Goal: Information Seeking & Learning: Learn about a topic

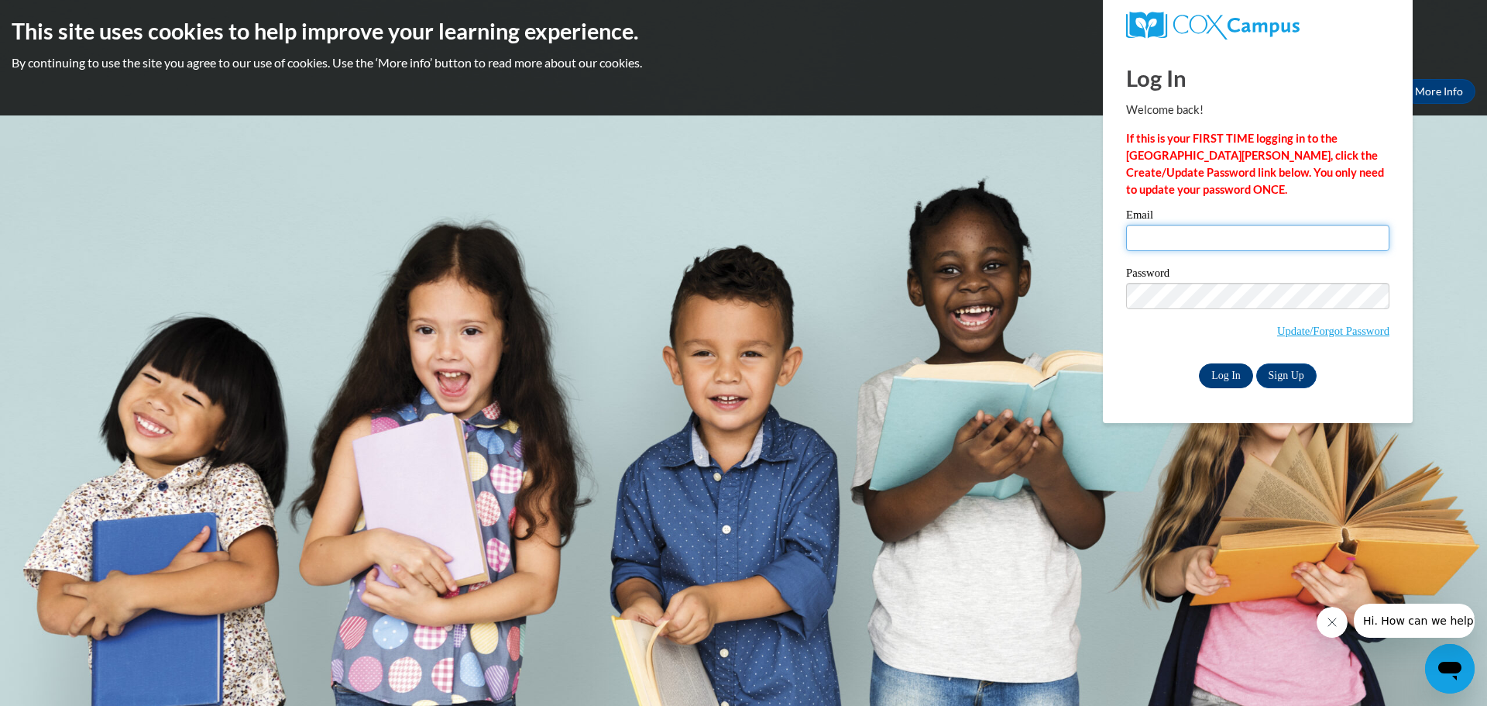
type input "shellel@mcfsd.org"
click at [1234, 368] on input "Log In" at bounding box center [1226, 375] width 54 height 25
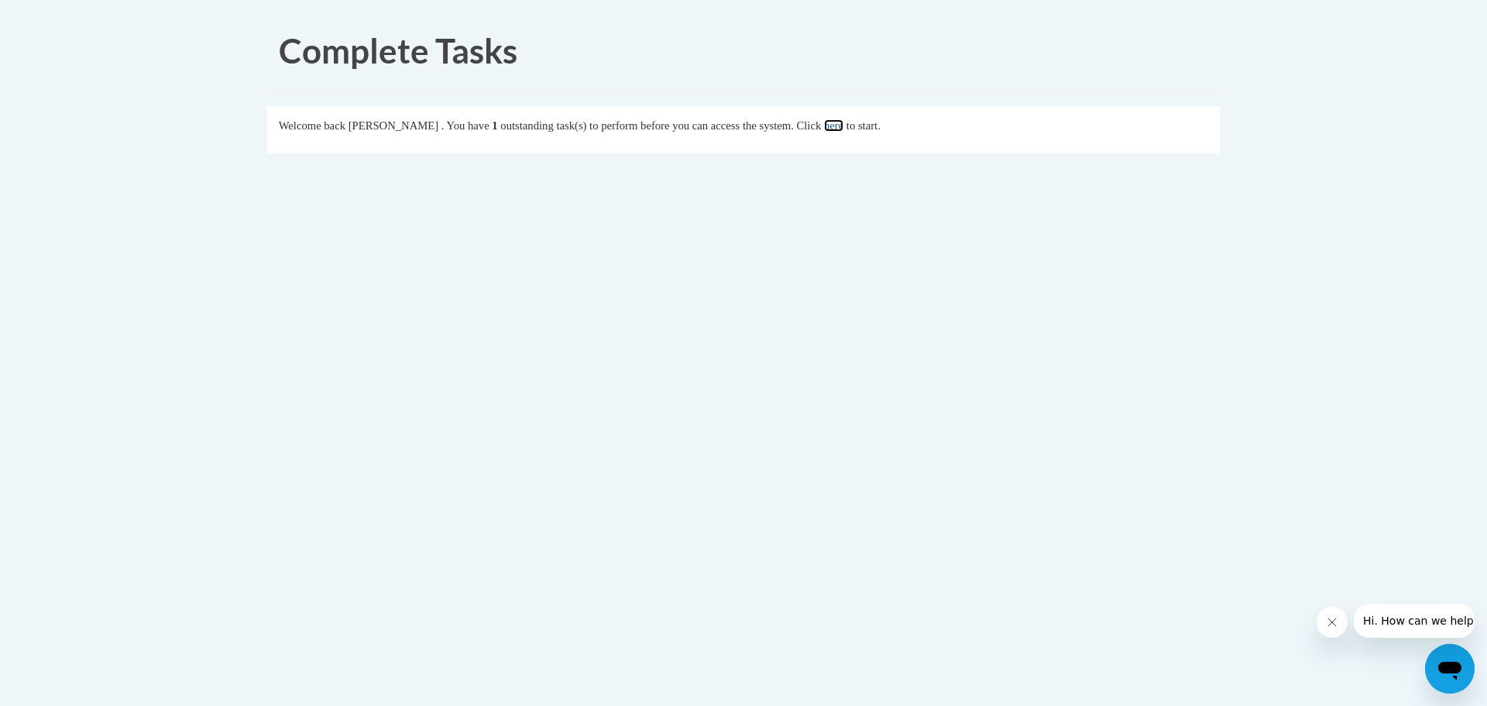
click at [844, 125] on link "here" at bounding box center [833, 125] width 19 height 12
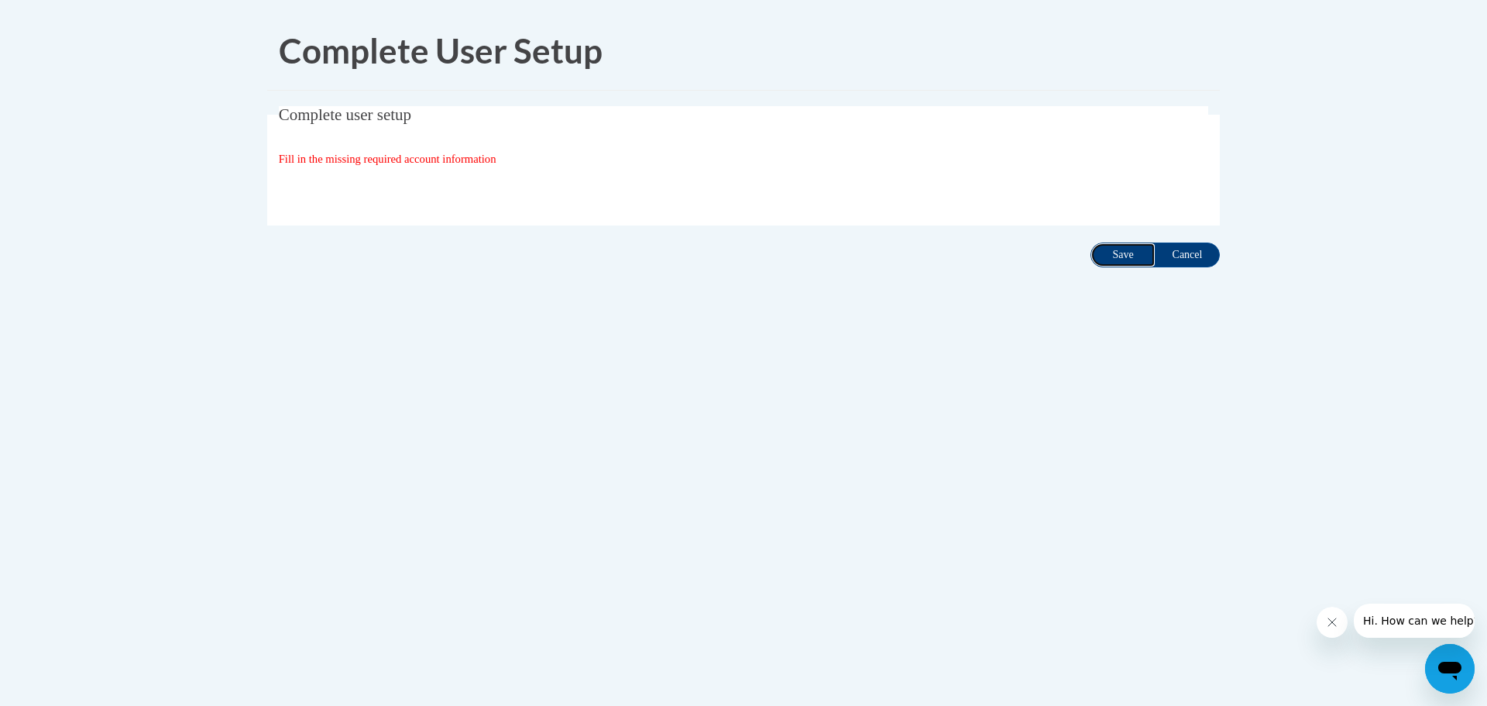
click at [1116, 258] on input "Save" at bounding box center [1123, 254] width 65 height 25
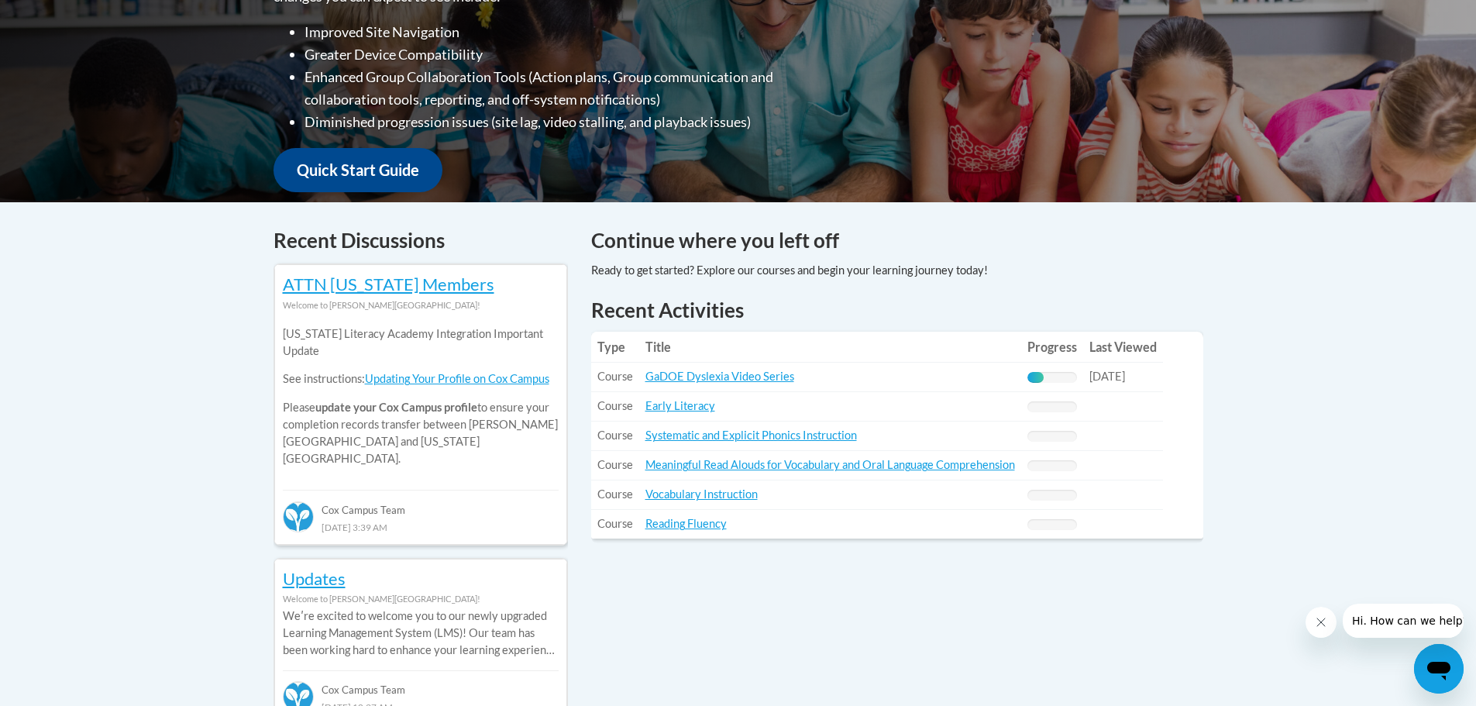
scroll to position [387, 0]
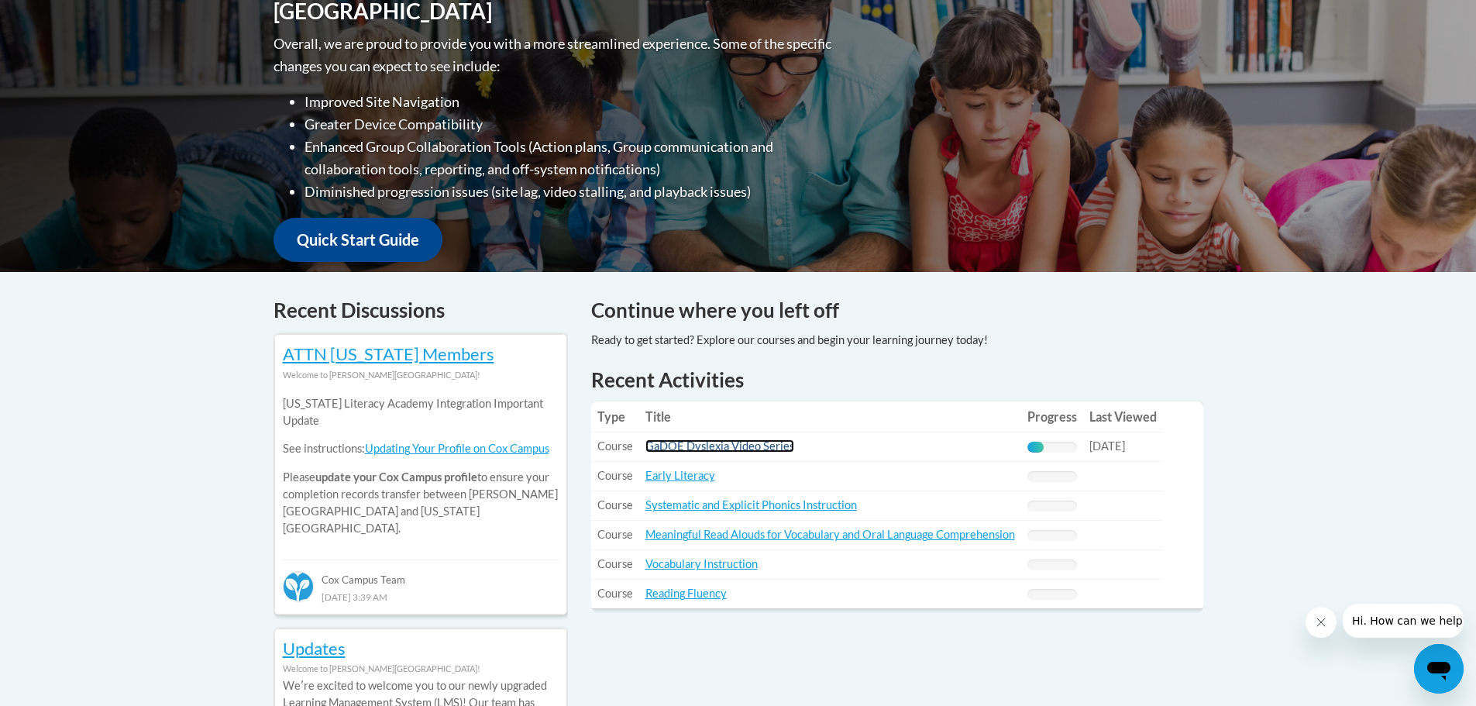
click at [708, 448] on link "GaDOE Dyslexia Video Series" at bounding box center [719, 445] width 149 height 13
click at [694, 477] on link "Early Literacy" at bounding box center [680, 475] width 70 height 13
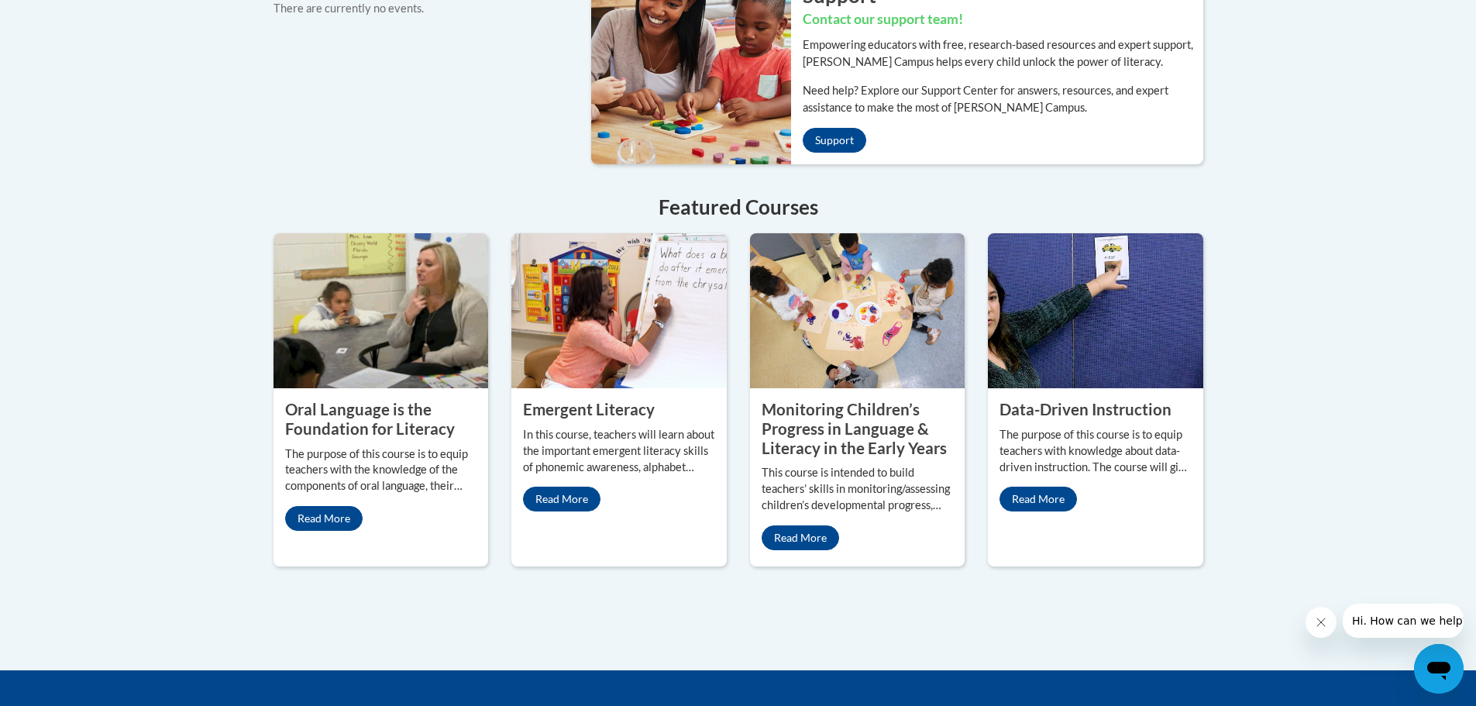
scroll to position [1240, 0]
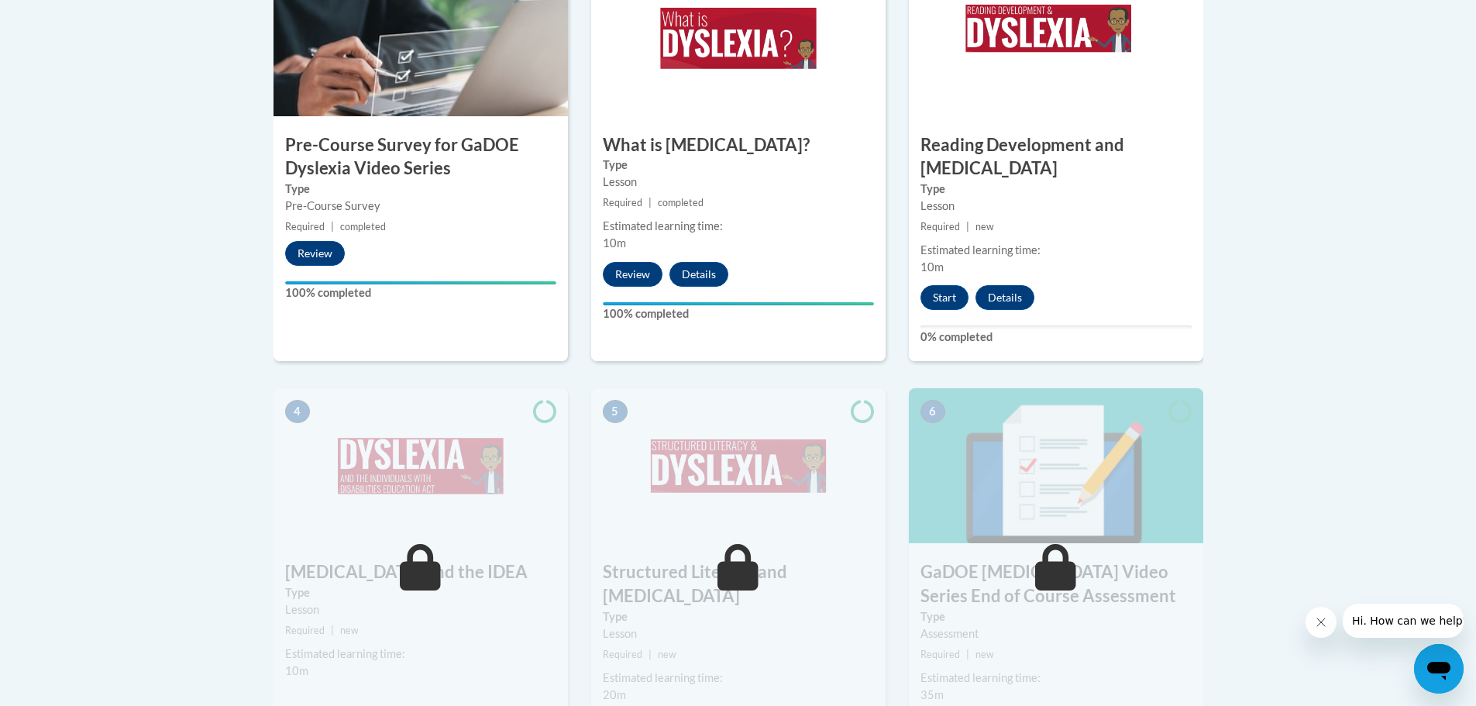
scroll to position [542, 0]
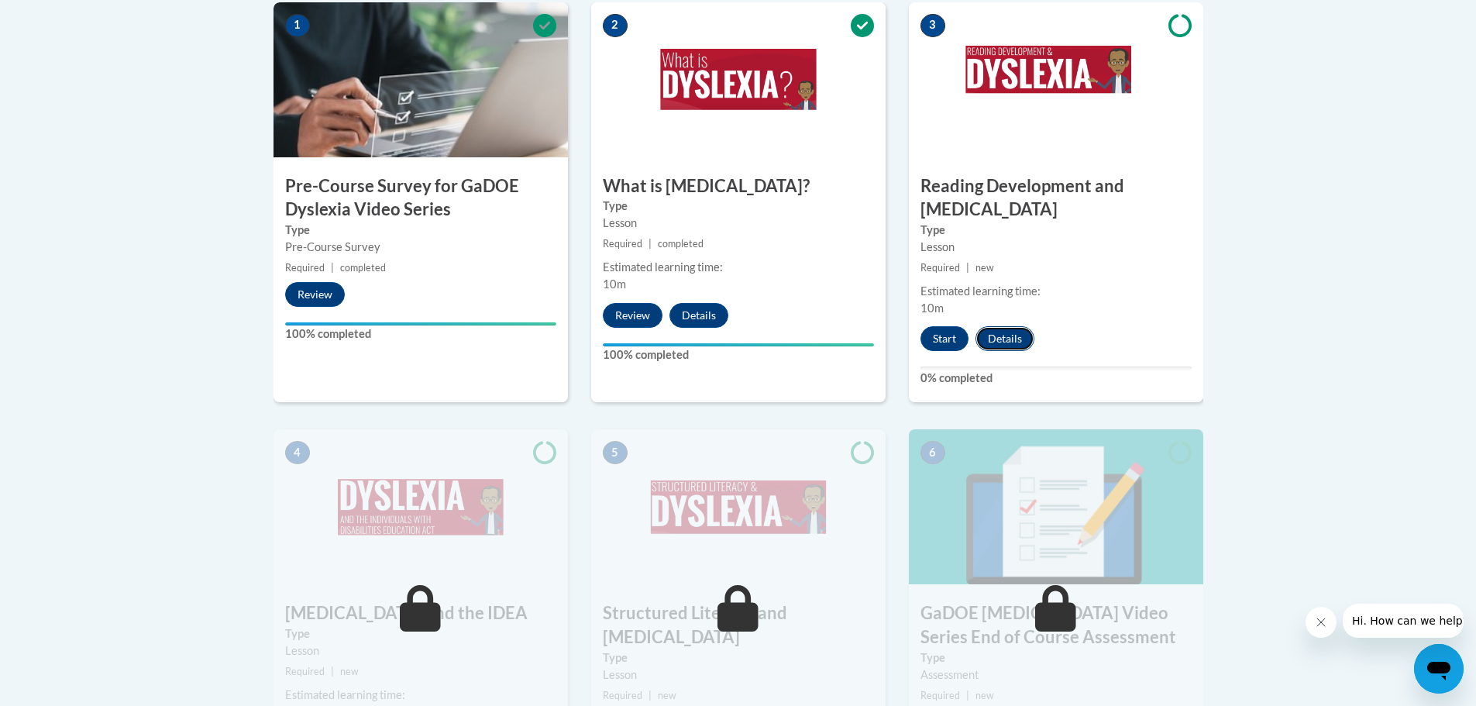
click at [994, 326] on button "Details" at bounding box center [1004, 338] width 59 height 25
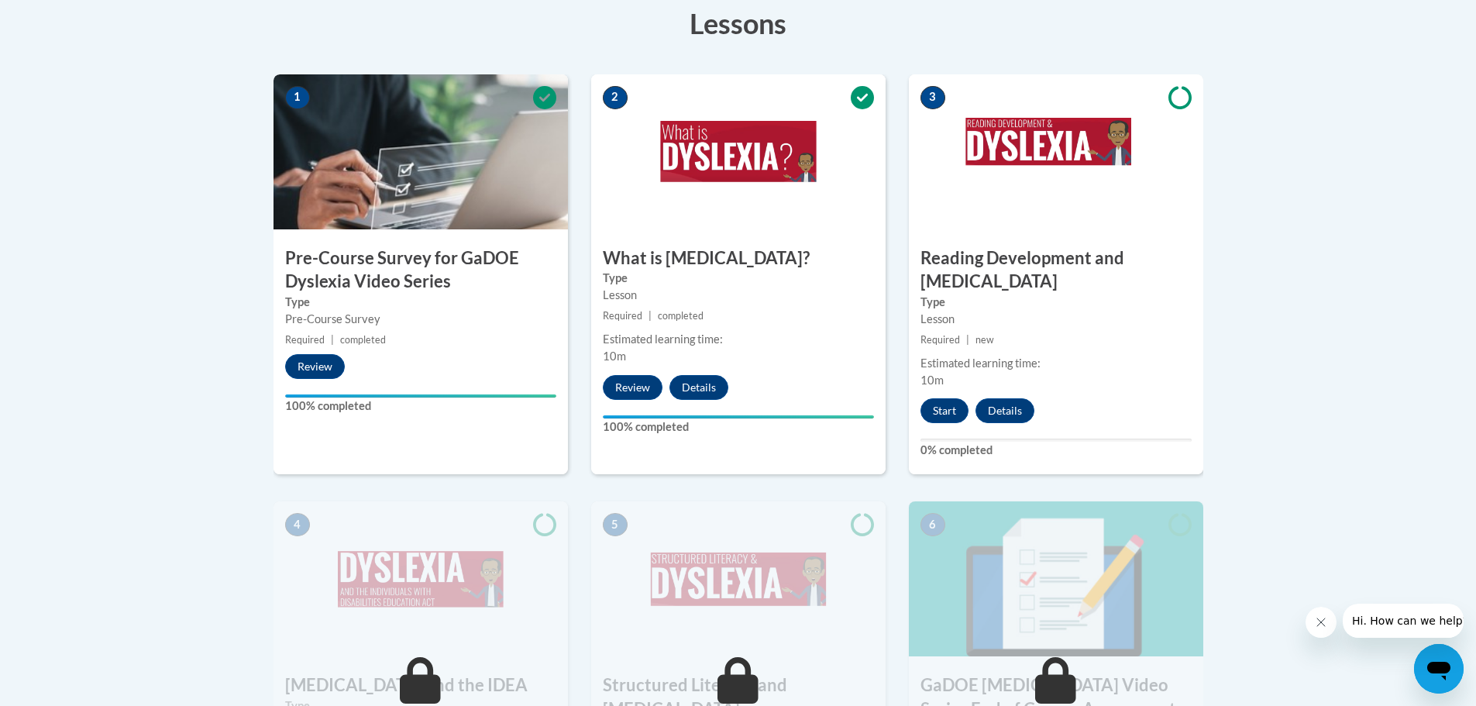
scroll to position [435, 0]
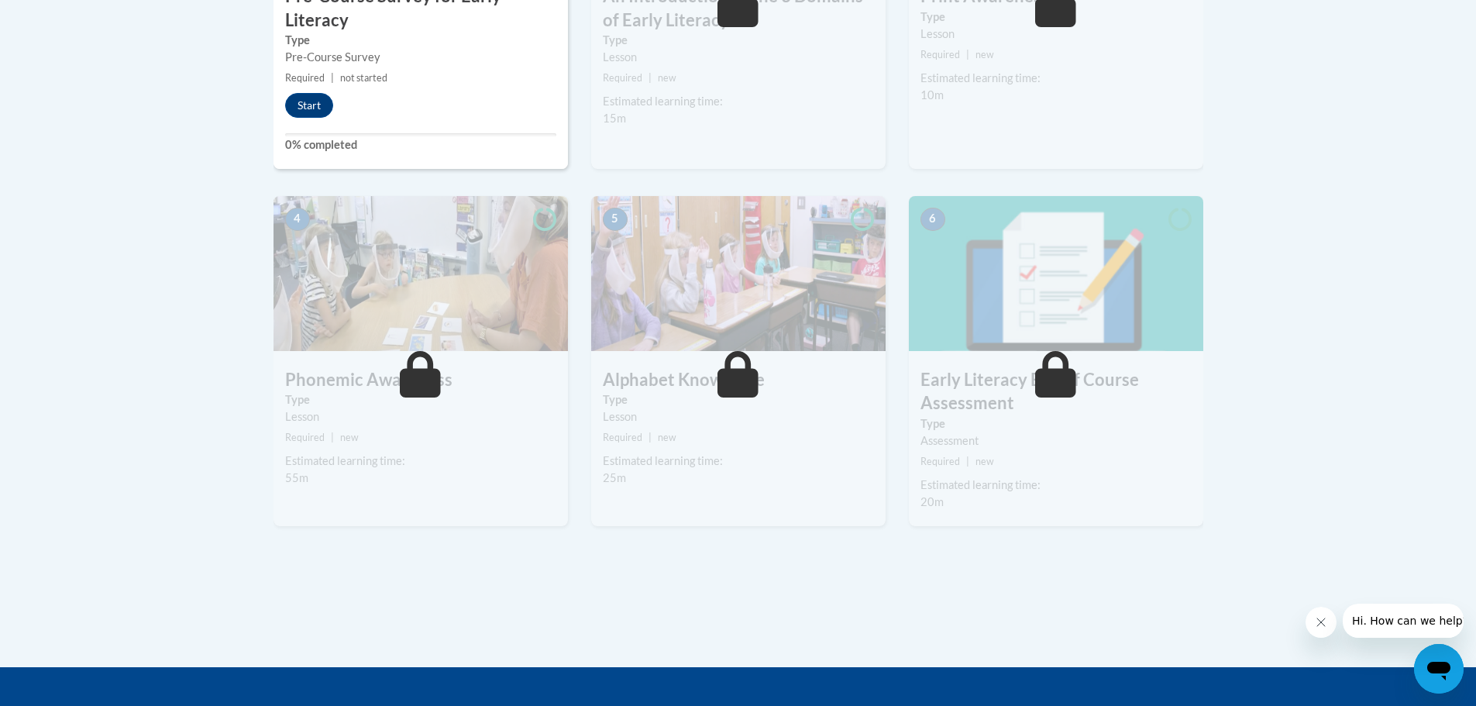
scroll to position [775, 0]
